Goal: Task Accomplishment & Management: Manage account settings

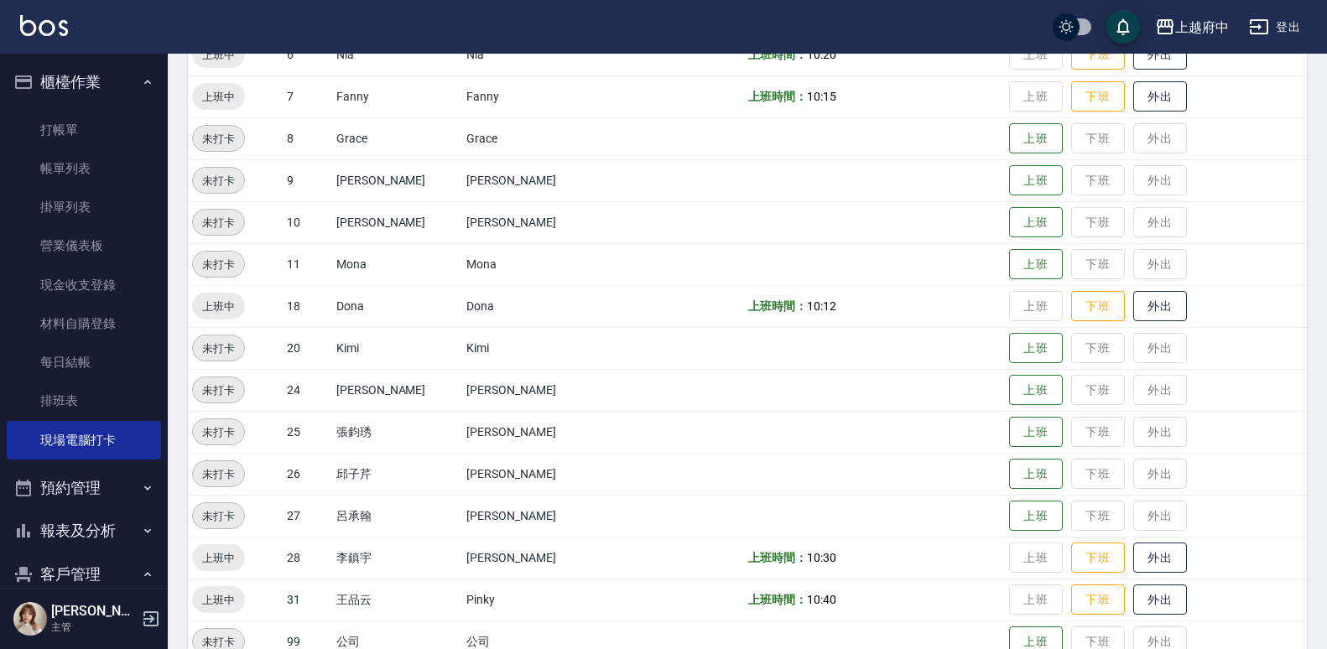
scroll to position [440, 0]
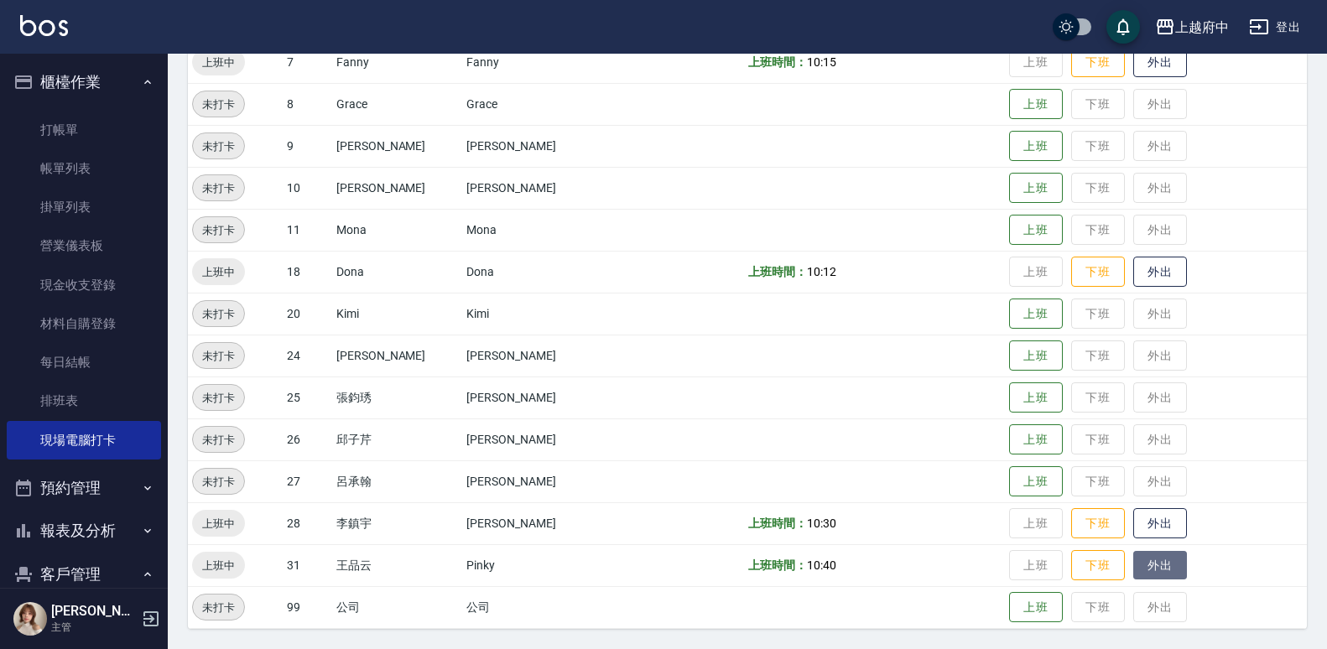
click at [1133, 570] on button "外出" at bounding box center [1160, 565] width 54 height 29
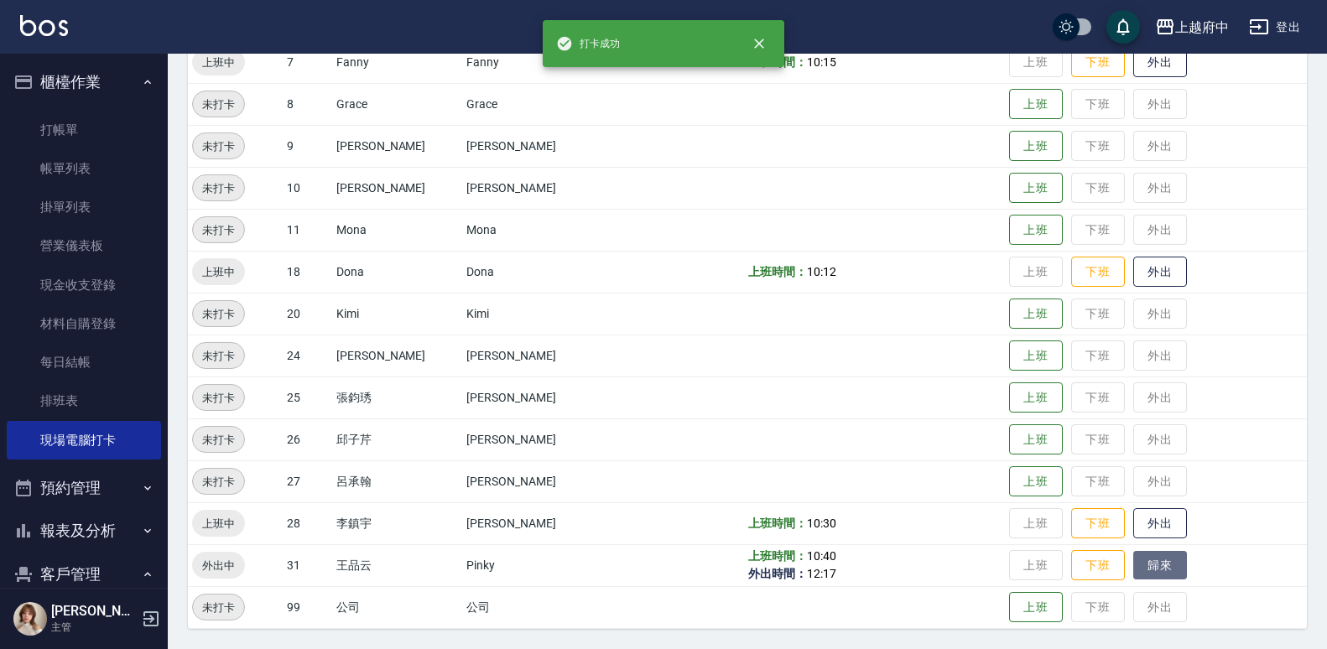
click at [1133, 570] on button "歸來" at bounding box center [1160, 565] width 54 height 29
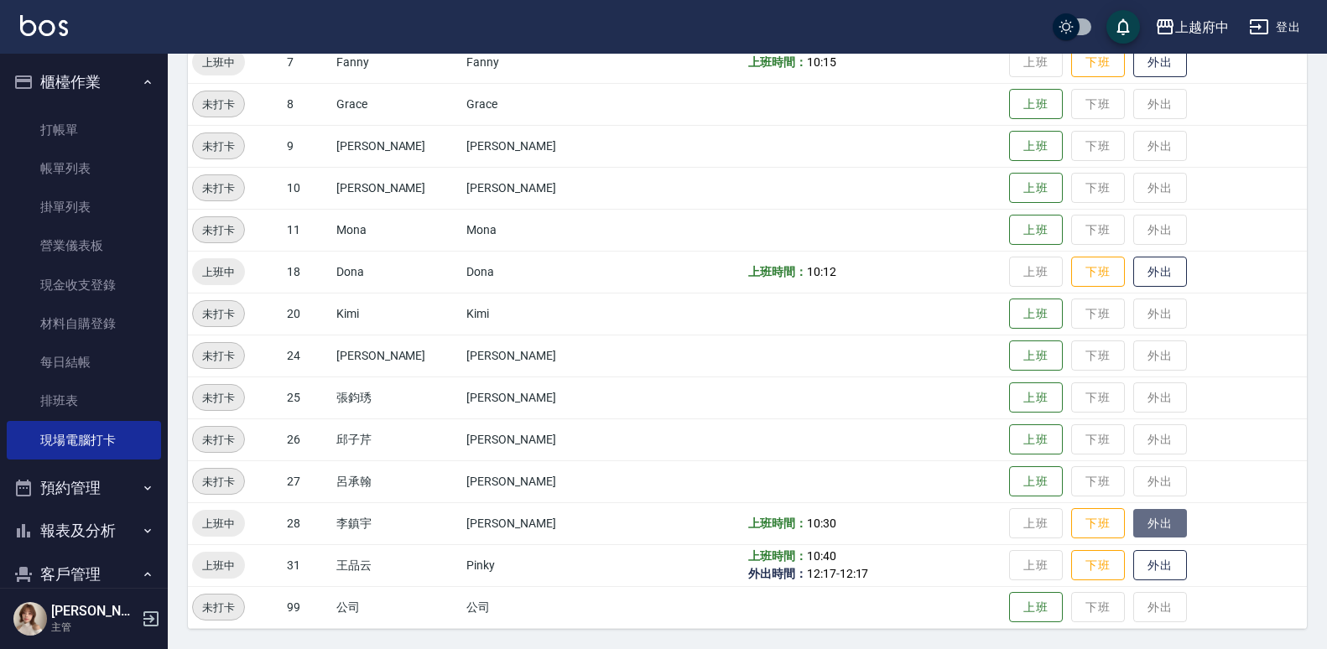
click at [1143, 513] on button "外出" at bounding box center [1160, 523] width 54 height 29
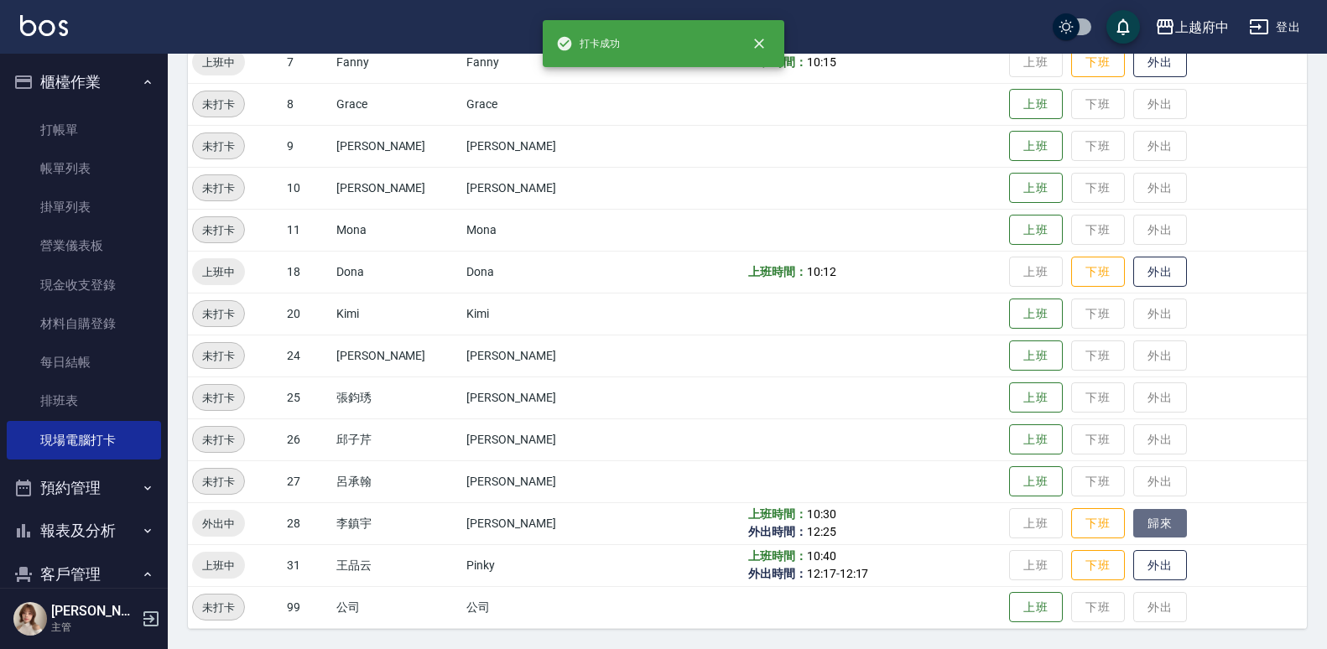
click at [1143, 513] on button "歸來" at bounding box center [1160, 523] width 54 height 29
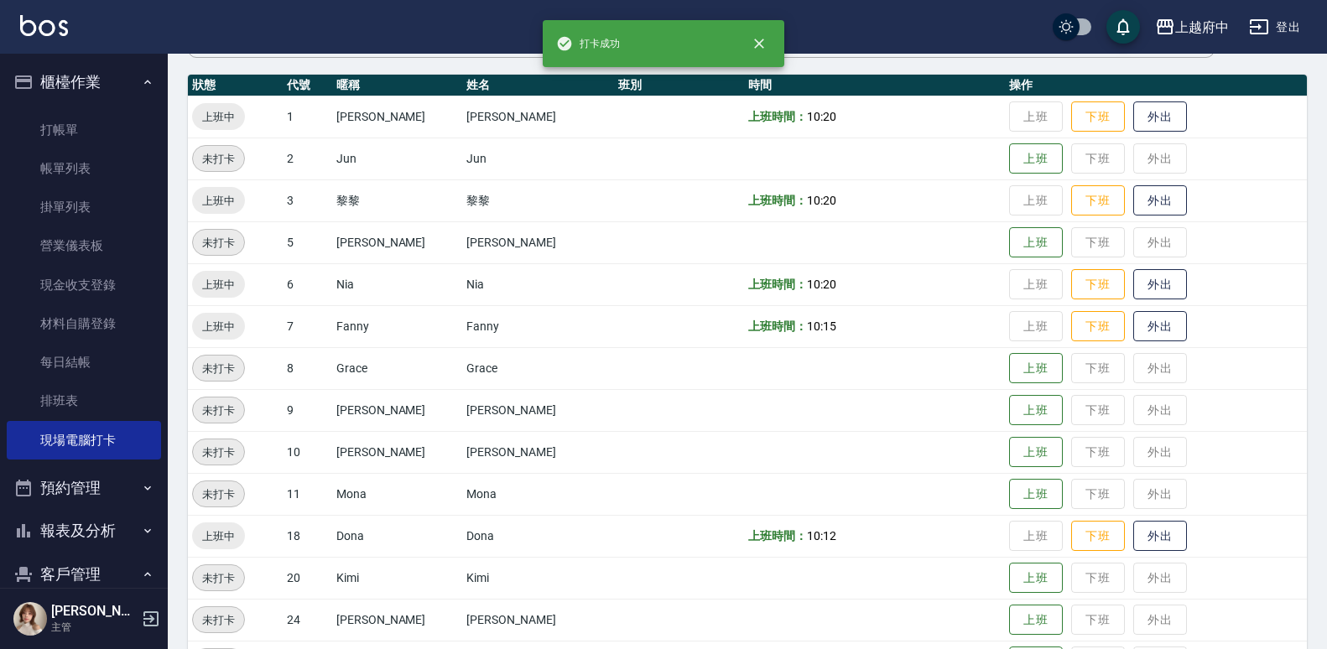
scroll to position [0, 0]
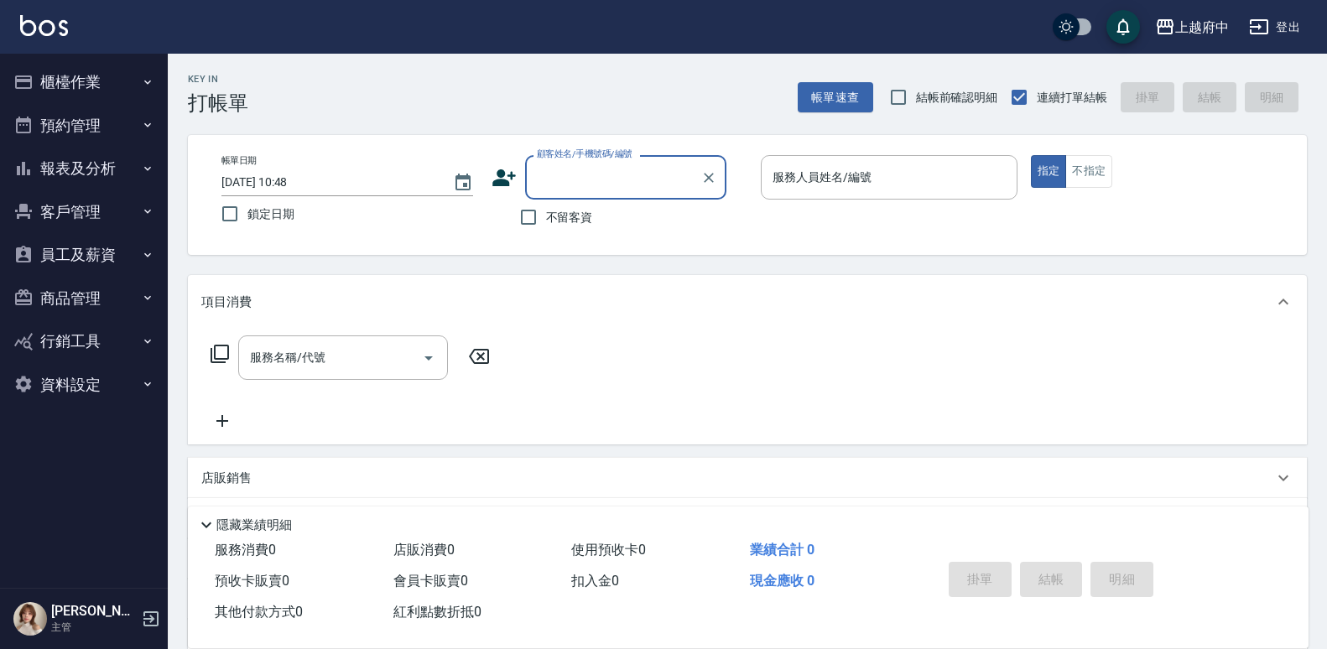
click at [53, 203] on button "客戶管理" at bounding box center [84, 212] width 154 height 44
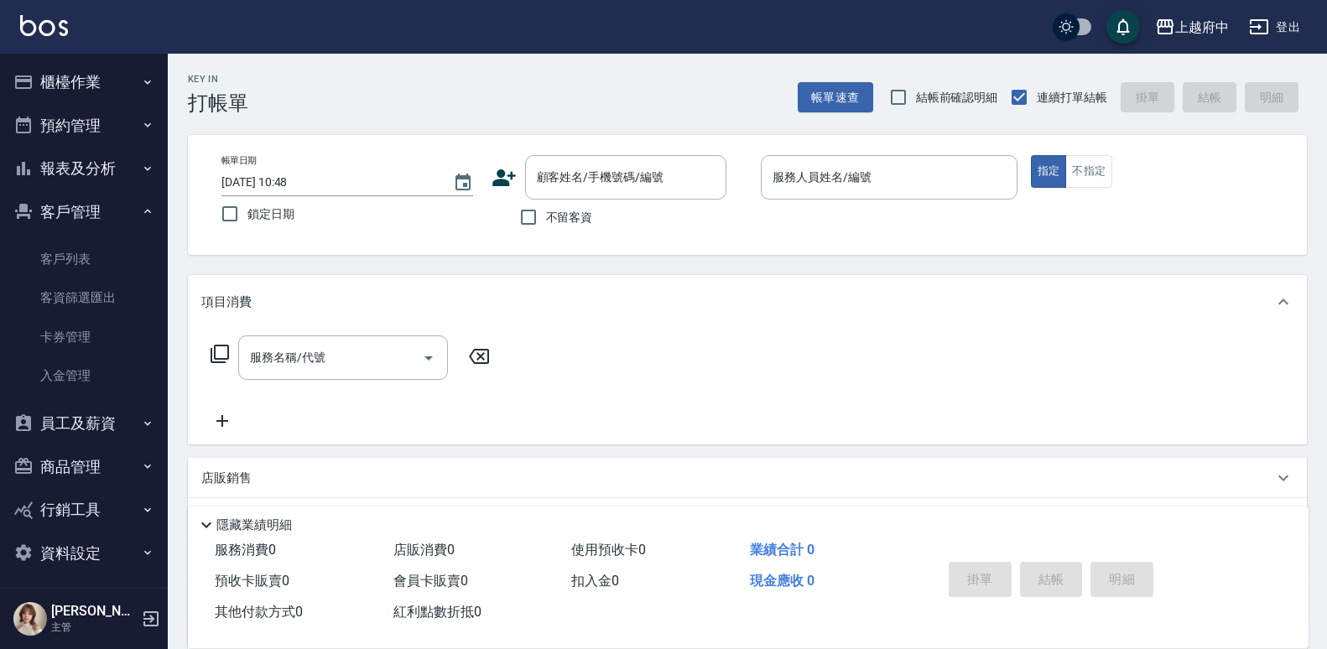
click at [53, 203] on button "客戶管理" at bounding box center [84, 212] width 154 height 44
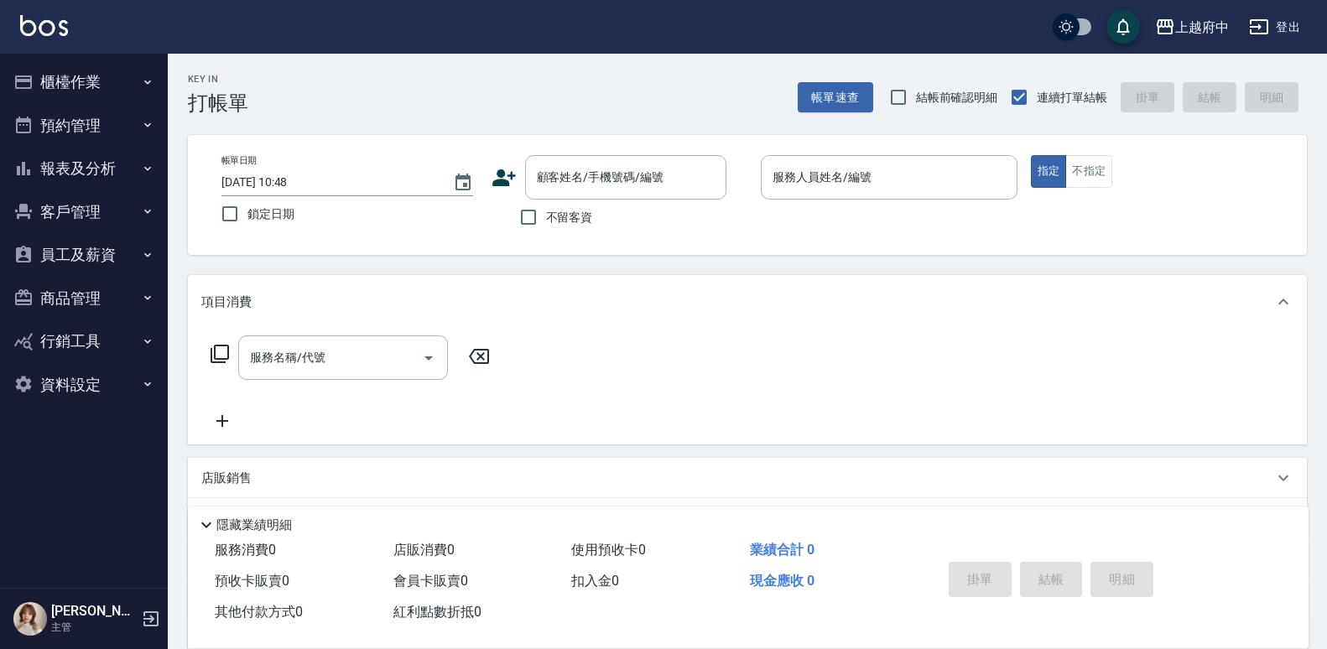
click at [122, 210] on button "客戶管理" at bounding box center [84, 212] width 154 height 44
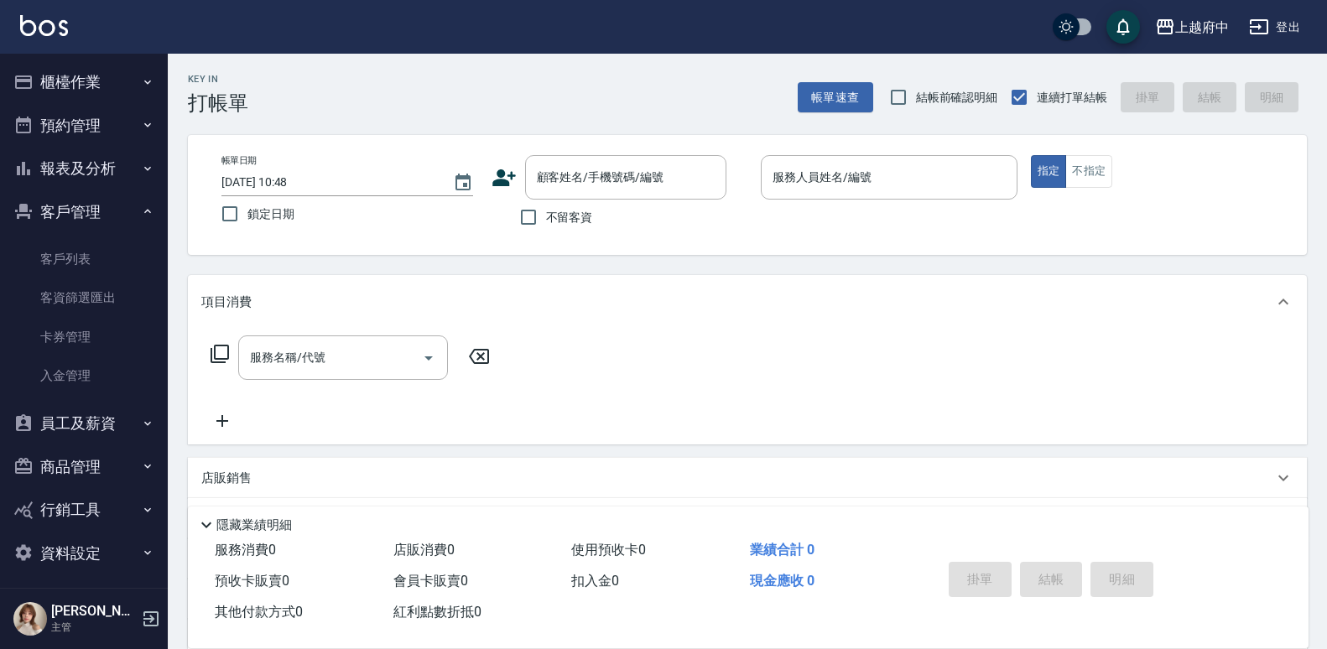
drag, startPoint x: 113, startPoint y: 246, endPoint x: 261, endPoint y: 189, distance: 158.3
click at [113, 246] on link "客戶列表" at bounding box center [84, 259] width 154 height 39
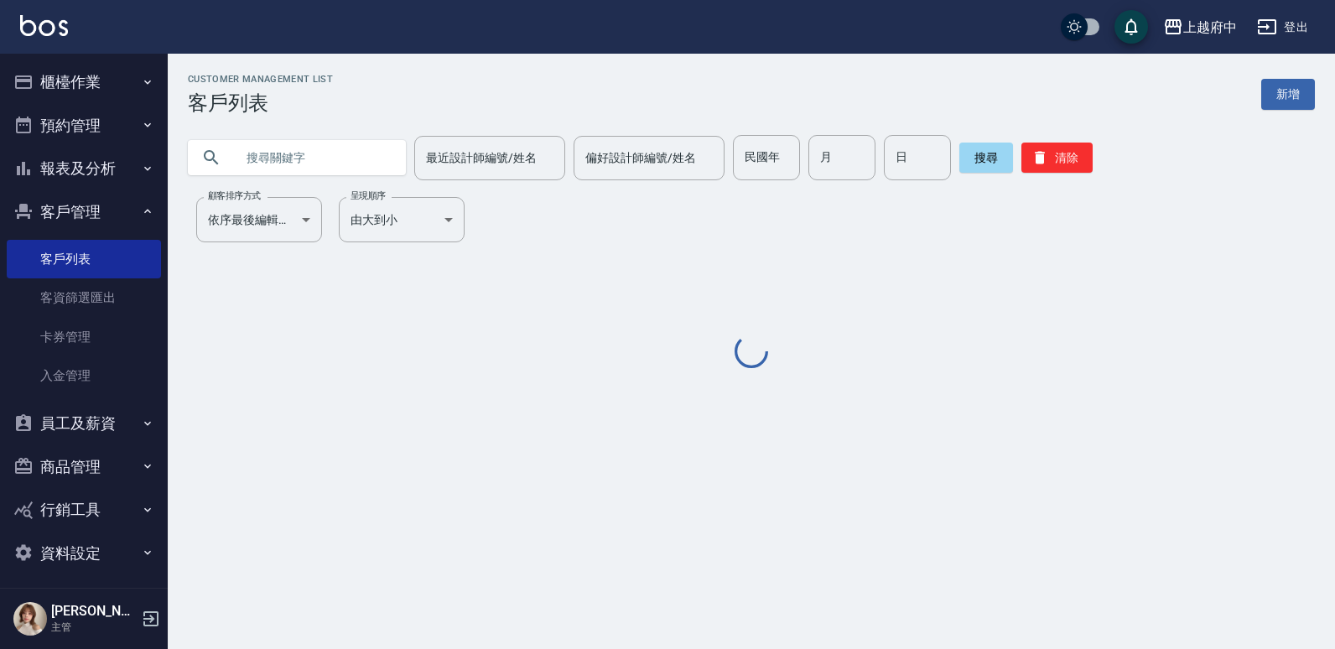
click at [344, 151] on input "text" at bounding box center [314, 157] width 158 height 45
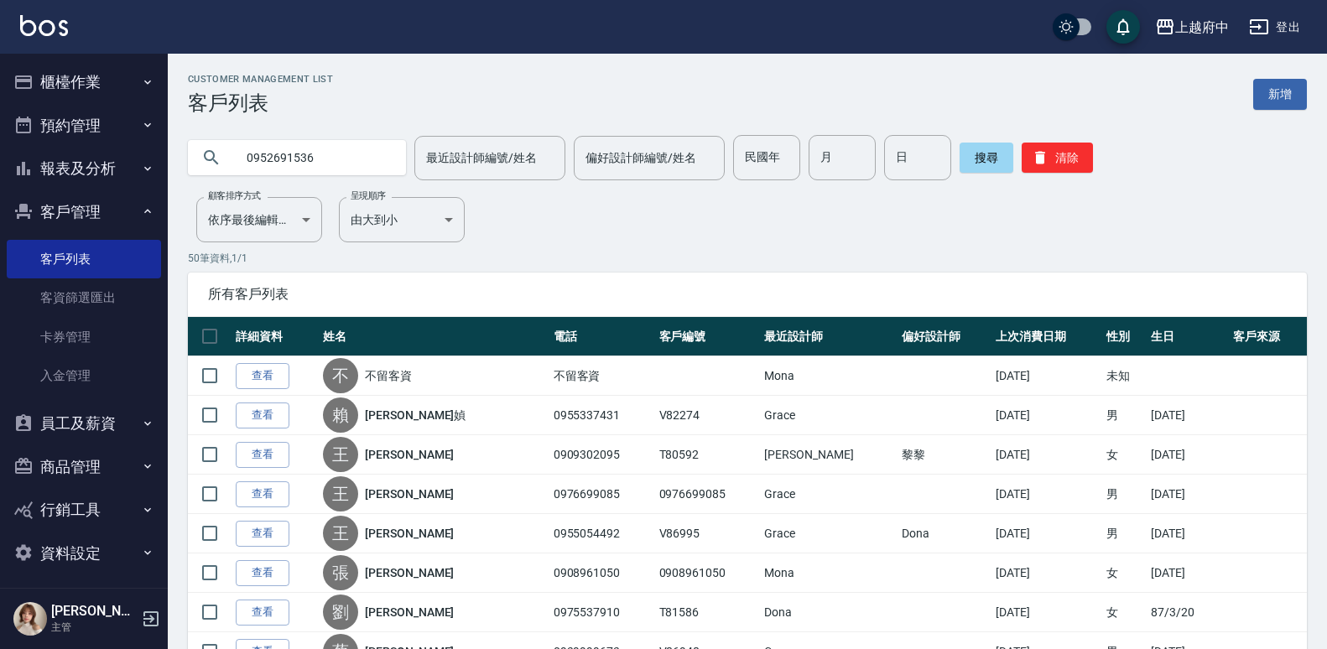
type input "0952691536"
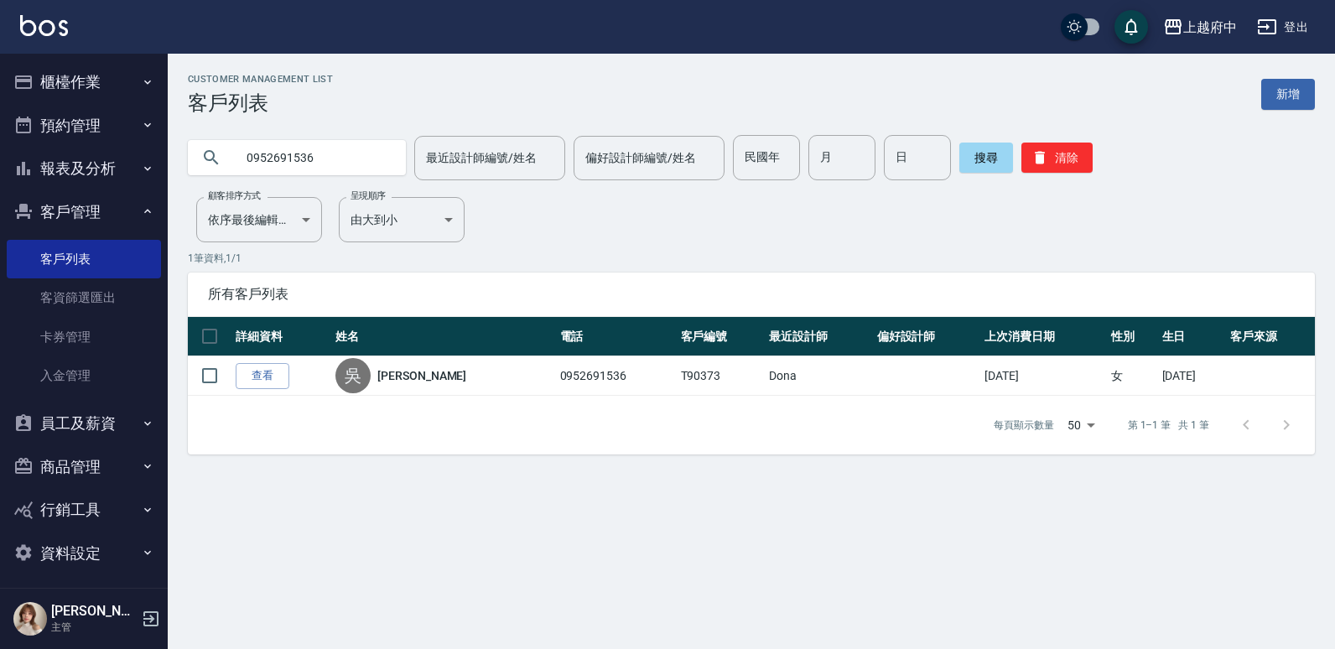
drag, startPoint x: 260, startPoint y: 371, endPoint x: 289, endPoint y: 398, distance: 39.8
click at [260, 371] on link "查看" at bounding box center [263, 376] width 54 height 26
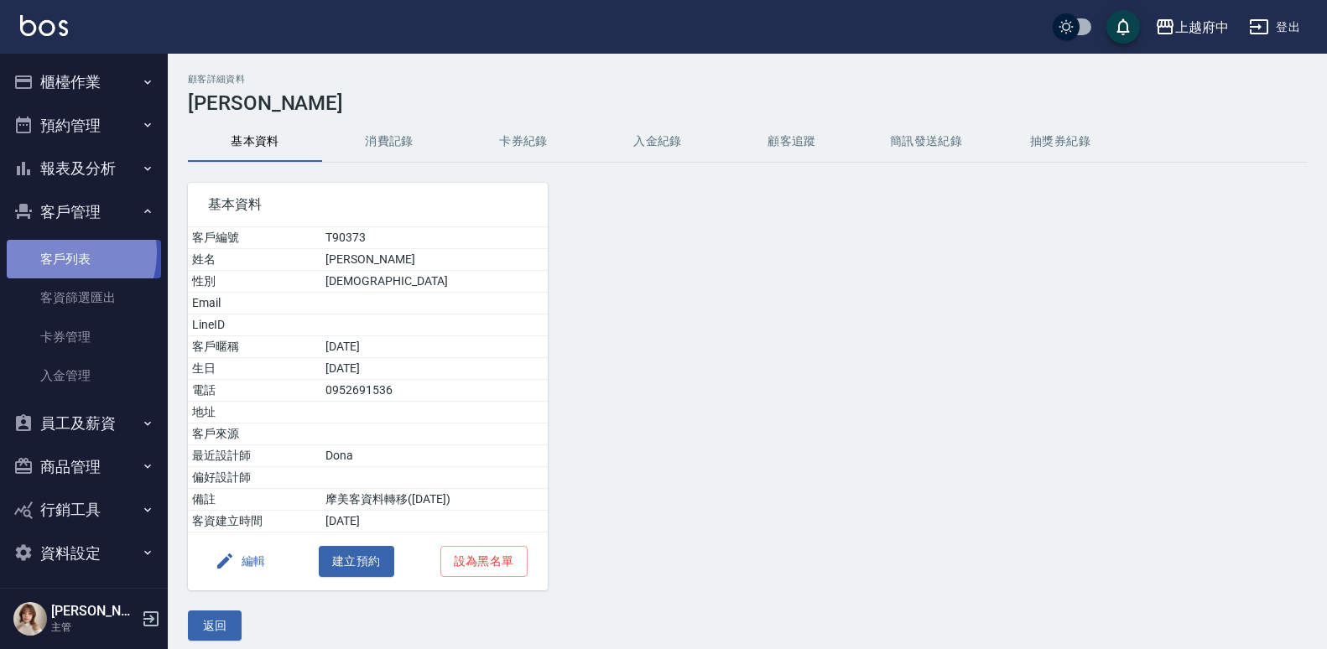
click at [63, 253] on link "客戶列表" at bounding box center [84, 259] width 154 height 39
